Goal: Transaction & Acquisition: Purchase product/service

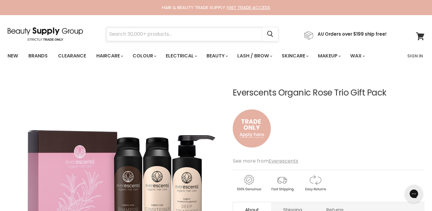
click at [200, 32] on input "Search" at bounding box center [184, 34] width 156 height 14
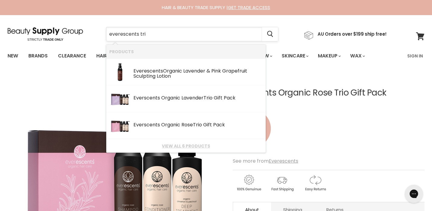
type input "everescents trio"
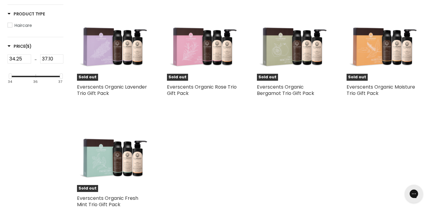
scroll to position [138, 0]
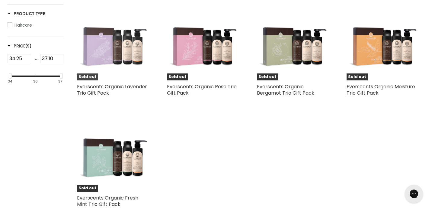
click at [132, 56] on img "Main content" at bounding box center [113, 44] width 72 height 72
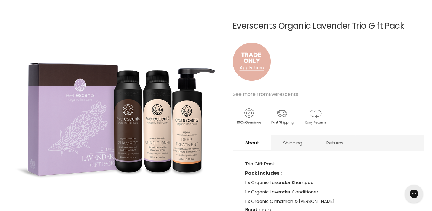
scroll to position [68, 0]
